Goal: Task Accomplishment & Management: Manage account settings

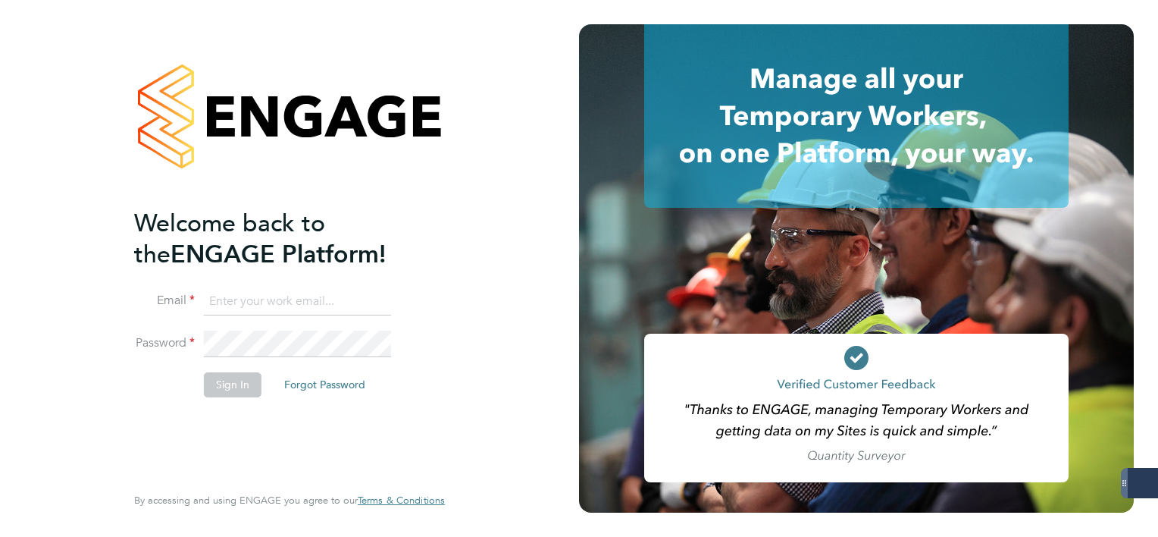
type input "mark.white@servicecare.org.uk"
click at [230, 381] on button "Sign In" at bounding box center [233, 384] width 58 height 24
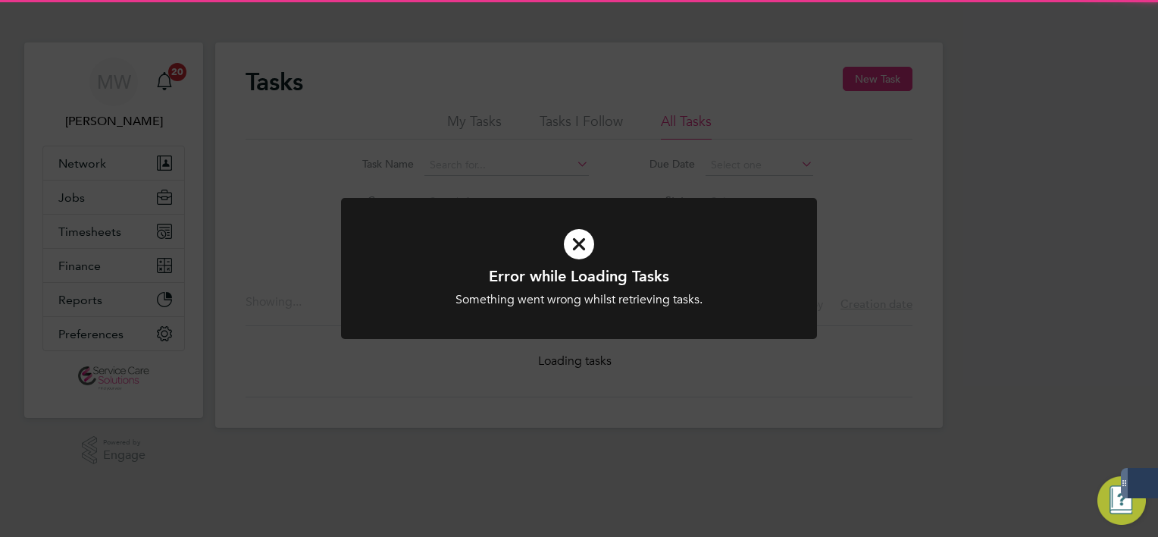
click at [220, 212] on div "Error while Loading Tasks Something went wrong whilst retrieving tasks. Cancel …" at bounding box center [579, 268] width 1158 height 537
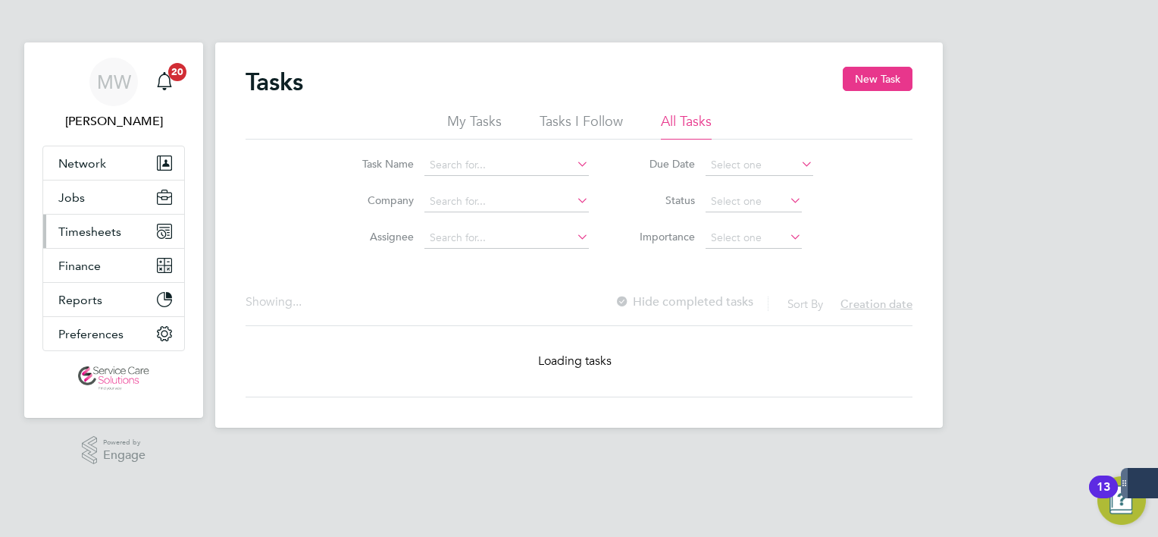
click at [83, 230] on span "Timesheets" at bounding box center [89, 231] width 63 height 14
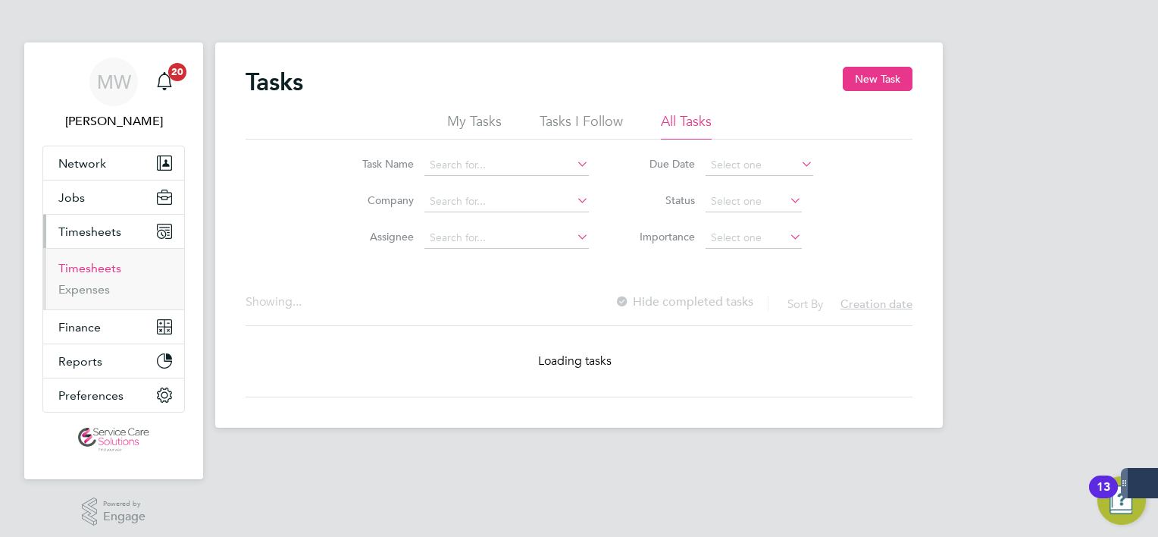
drag, startPoint x: 76, startPoint y: 268, endPoint x: 84, endPoint y: 265, distance: 8.6
click at [76, 268] on link "Timesheets" at bounding box center [89, 268] width 63 height 14
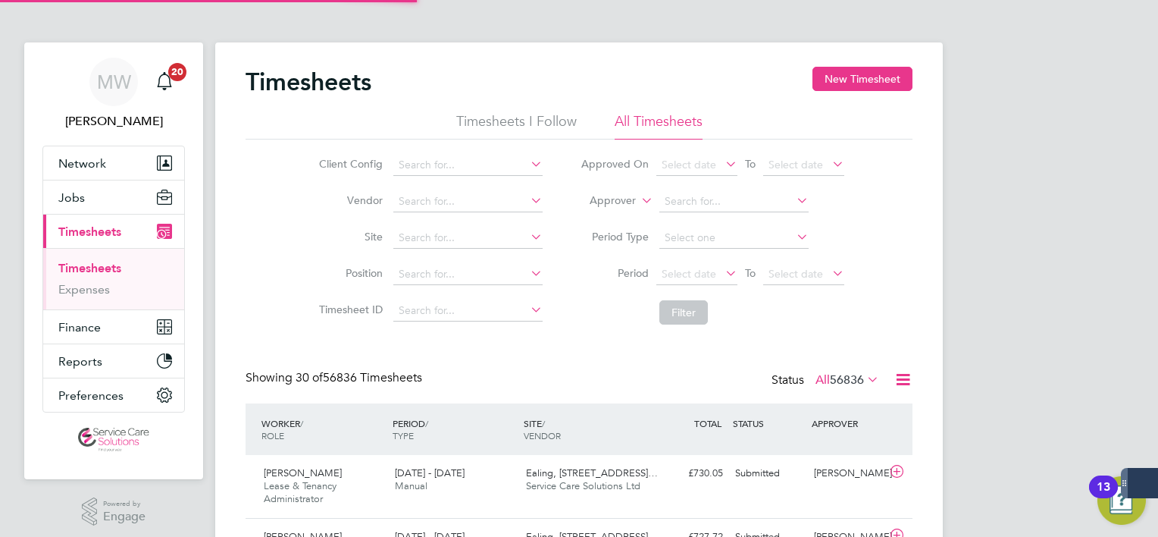
click at [599, 187] on li "Approver" at bounding box center [713, 201] width 302 height 36
click at [597, 203] on label "Approver" at bounding box center [602, 200] width 68 height 15
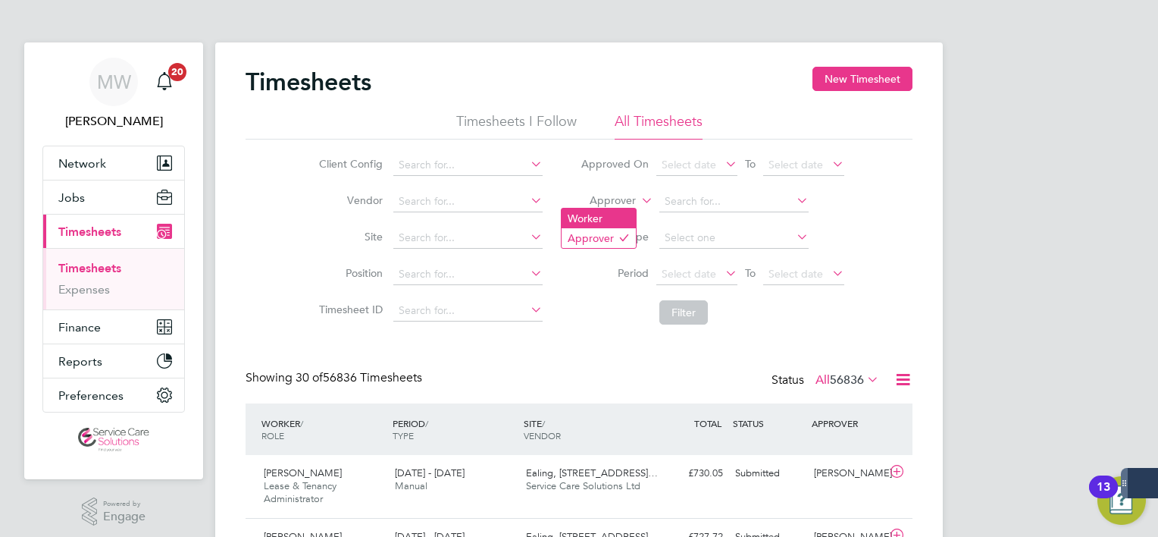
click at [594, 215] on li "Worker" at bounding box center [599, 218] width 74 height 20
click at [711, 200] on input at bounding box center [734, 201] width 149 height 21
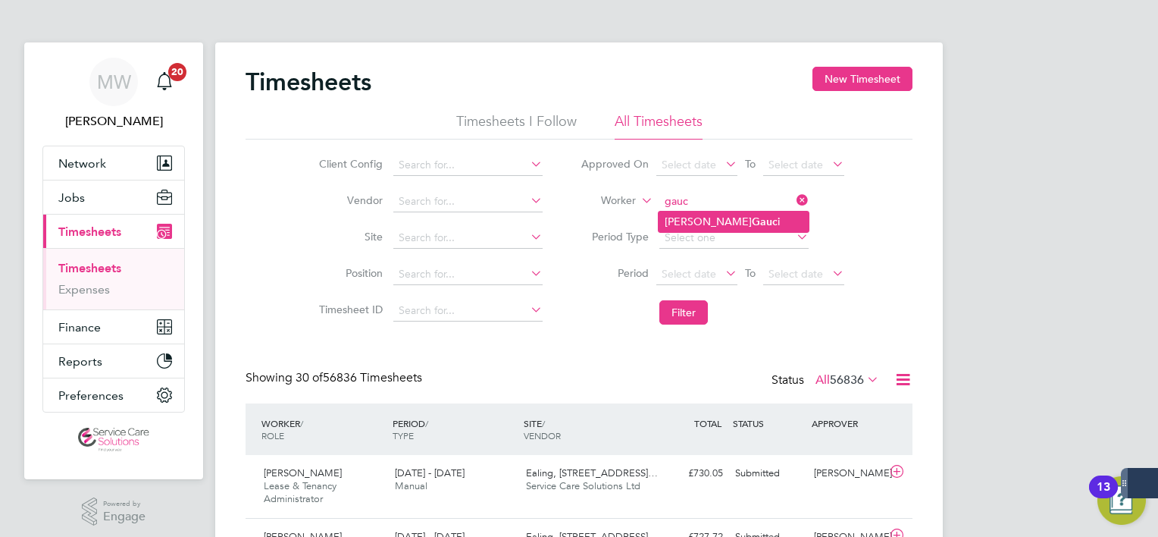
click at [752, 216] on b "Gauc" at bounding box center [765, 221] width 26 height 13
type input "[PERSON_NAME]"
click at [704, 308] on button "Filter" at bounding box center [684, 312] width 49 height 24
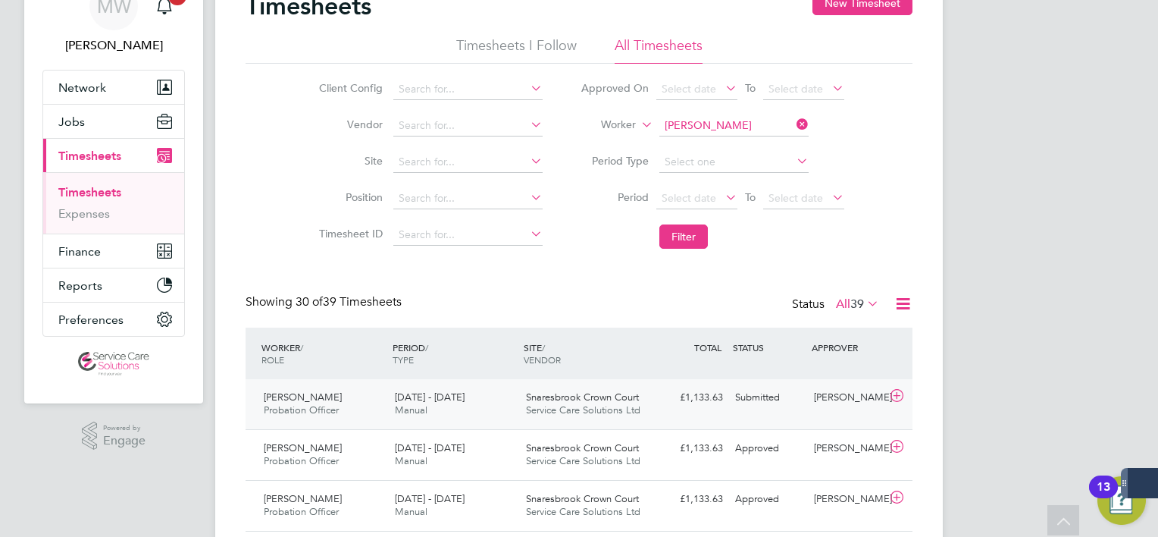
click at [528, 405] on div "Snaresbrook Crown Court Service Care Solutions Ltd" at bounding box center [585, 404] width 131 height 38
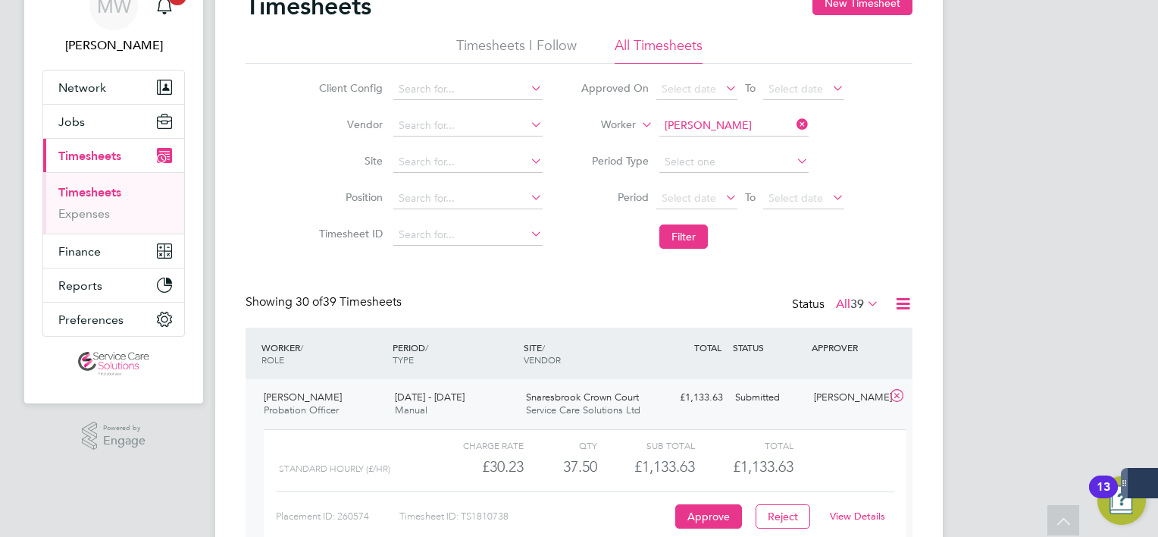
click at [865, 513] on link "View Details" at bounding box center [857, 515] width 55 height 13
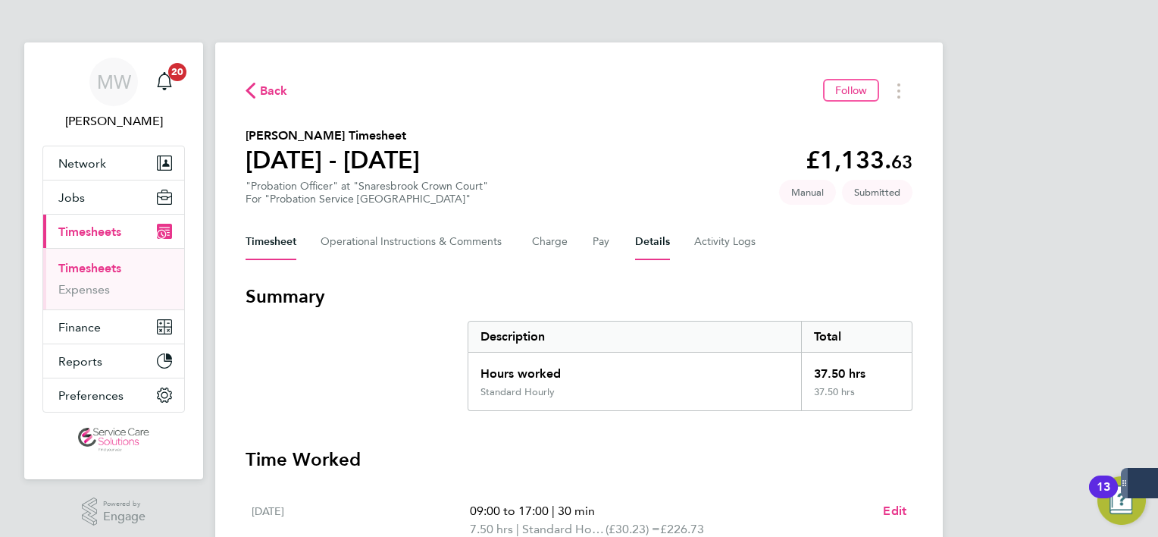
click at [664, 259] on div "Timesheet Operational Instructions & Comments Charge Pay Details Activity Logs" at bounding box center [579, 242] width 667 height 36
drag, startPoint x: 664, startPoint y: 259, endPoint x: 649, endPoint y: 250, distance: 17.7
click at [649, 250] on button "Details" at bounding box center [652, 242] width 35 height 36
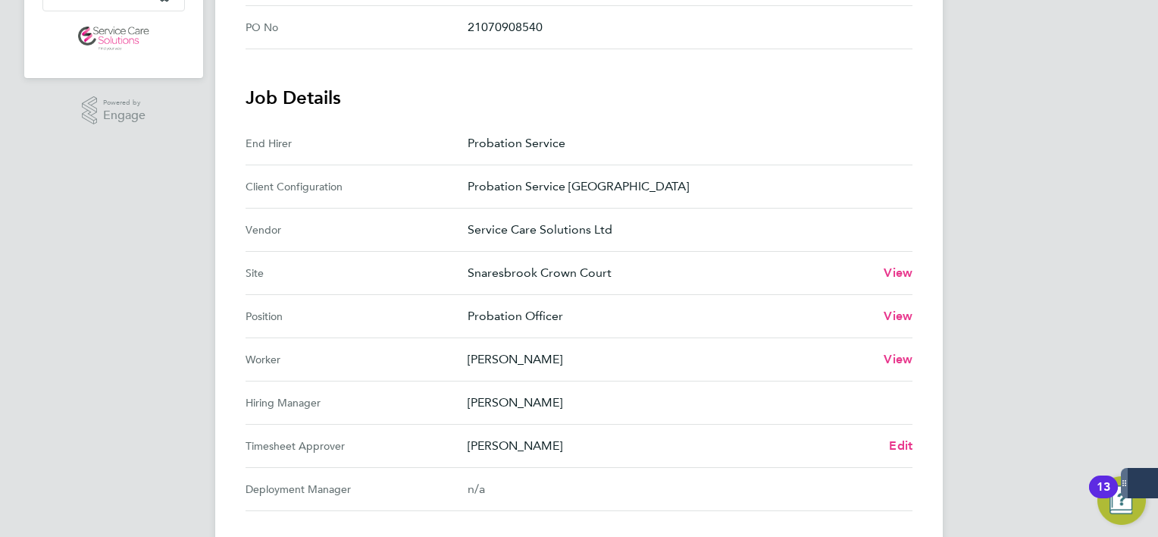
scroll to position [455, 0]
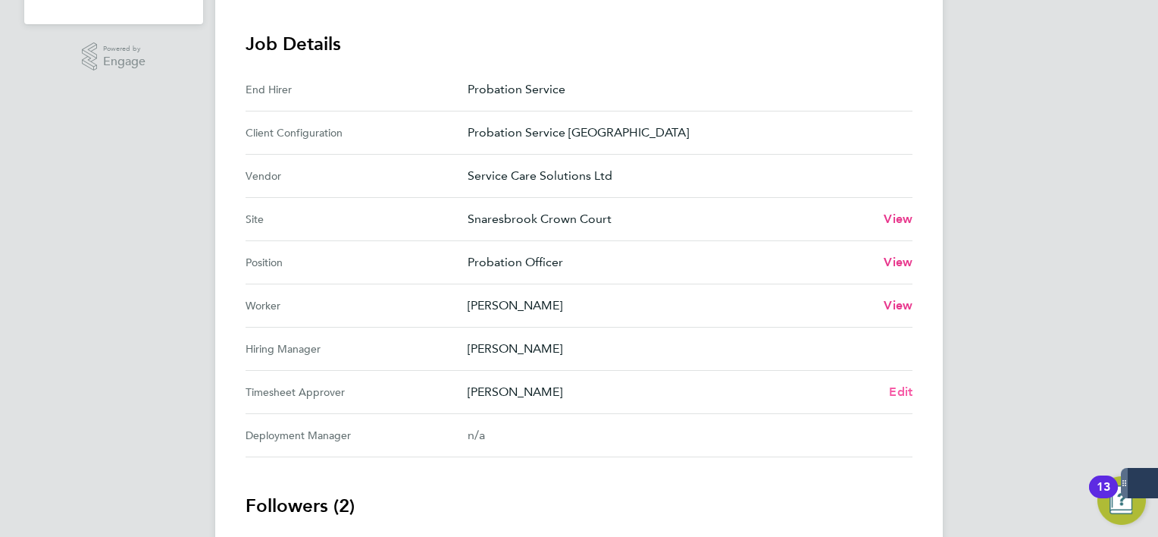
click at [889, 385] on span "Edit" at bounding box center [901, 391] width 24 height 14
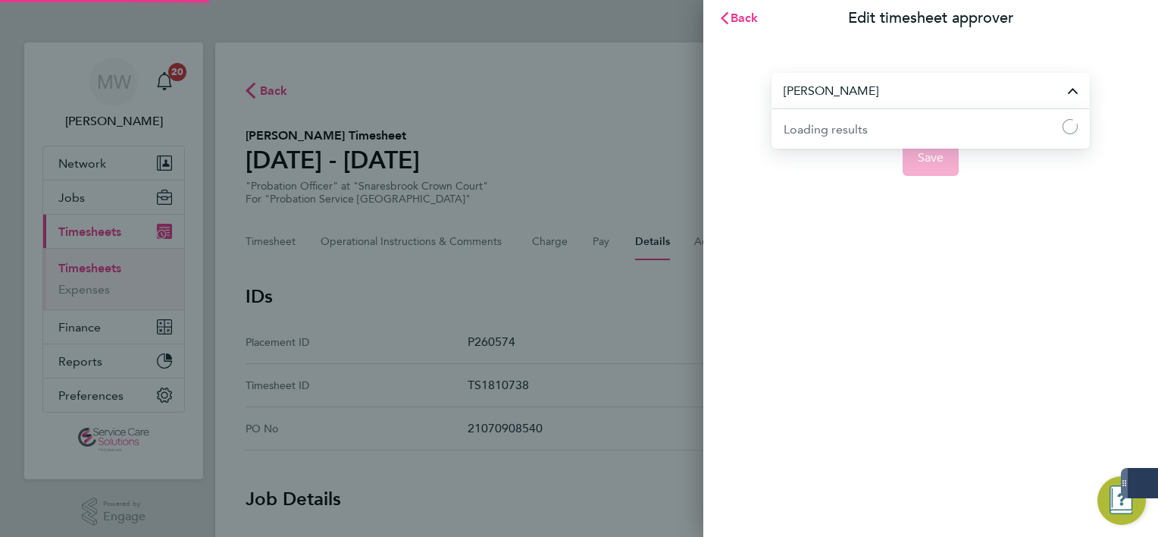
click at [801, 102] on input "[PERSON_NAME]" at bounding box center [931, 91] width 318 height 36
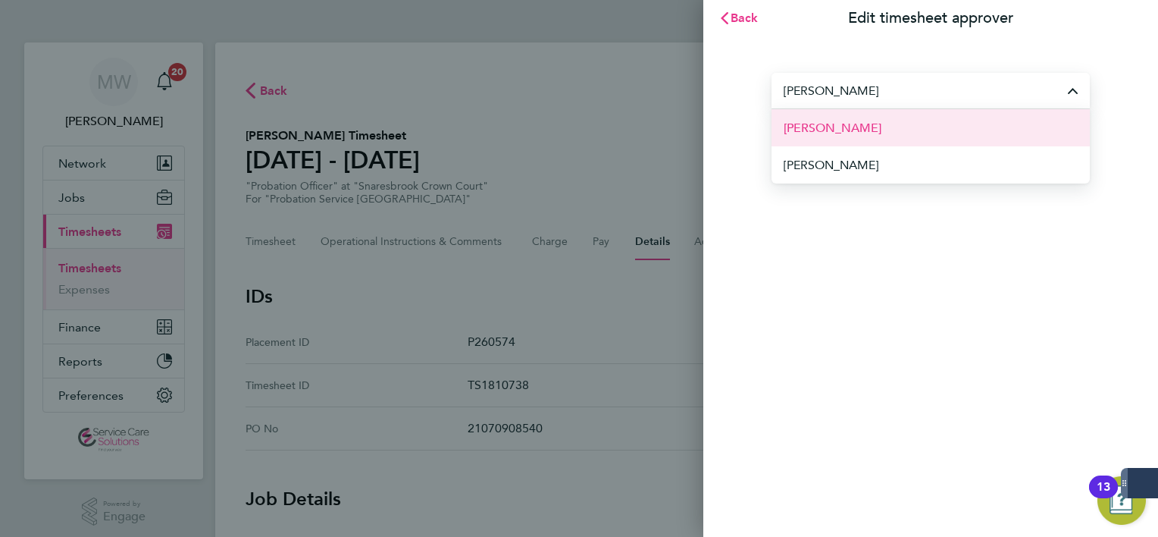
click at [845, 135] on span "[PERSON_NAME]" at bounding box center [833, 128] width 98 height 18
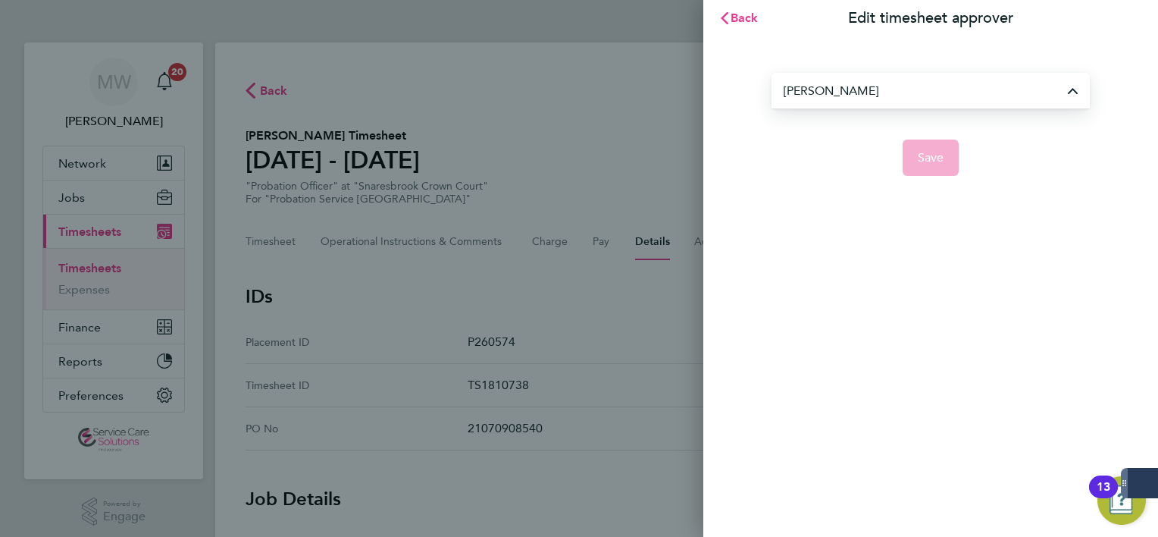
type input "[PERSON_NAME]"
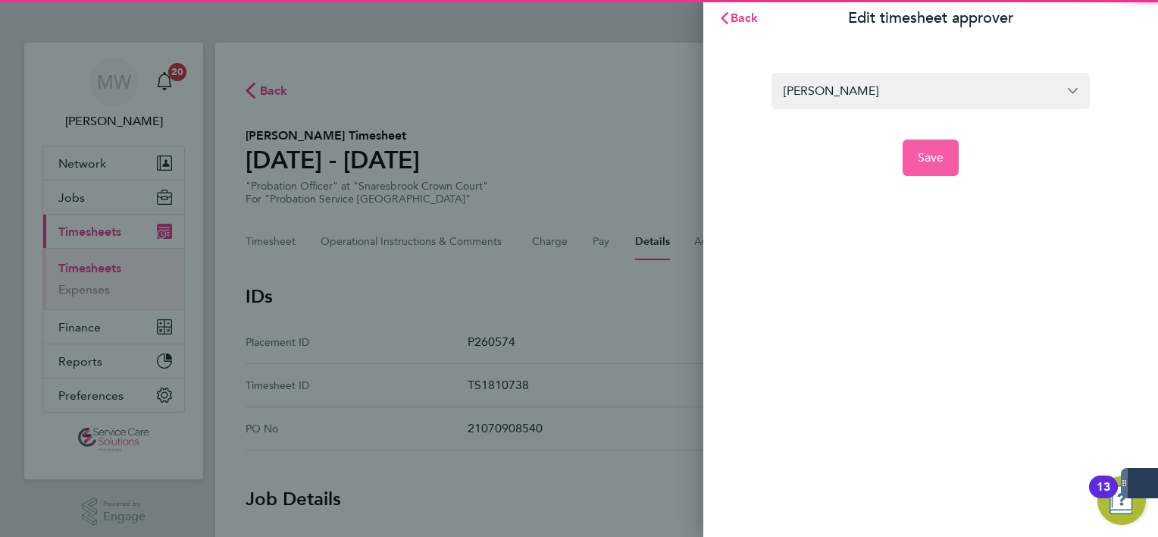
click at [940, 161] on span "Save" at bounding box center [931, 157] width 27 height 15
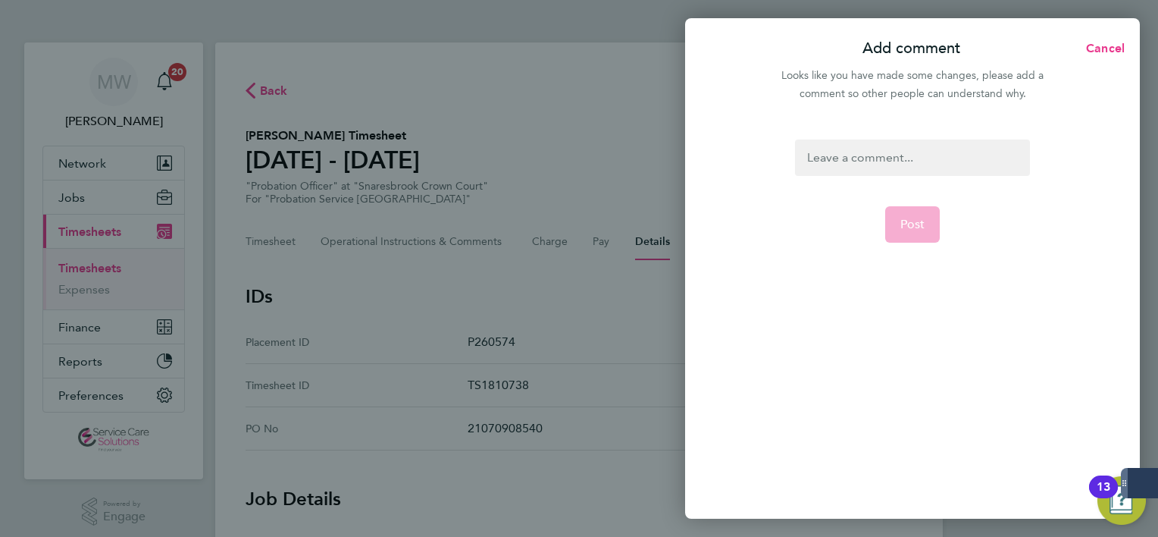
click at [921, 160] on div at bounding box center [912, 157] width 234 height 36
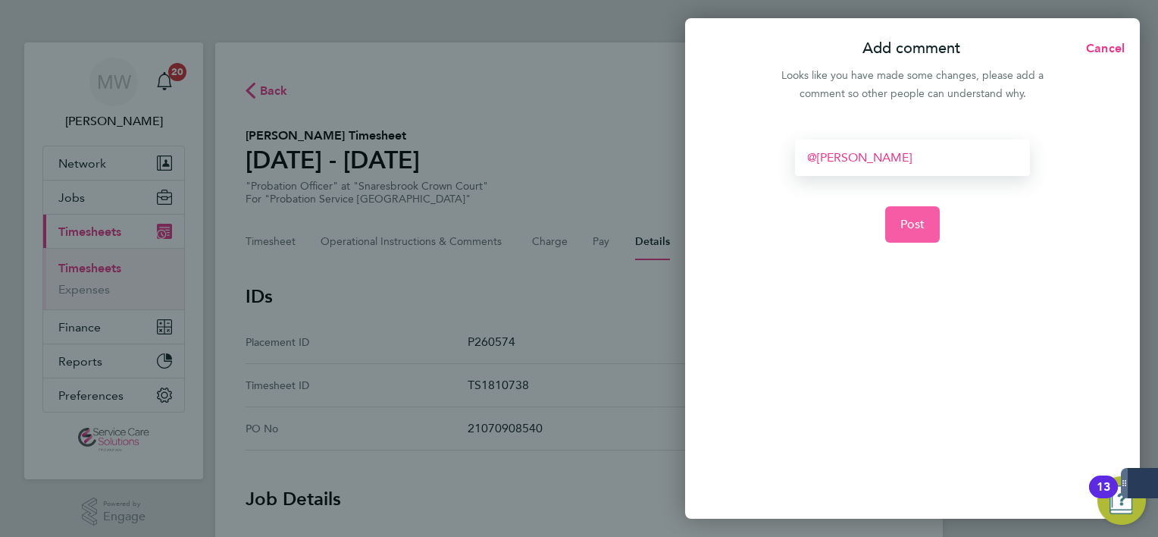
click at [929, 215] on button "Post" at bounding box center [912, 224] width 55 height 36
